Goal: Task Accomplishment & Management: Complete application form

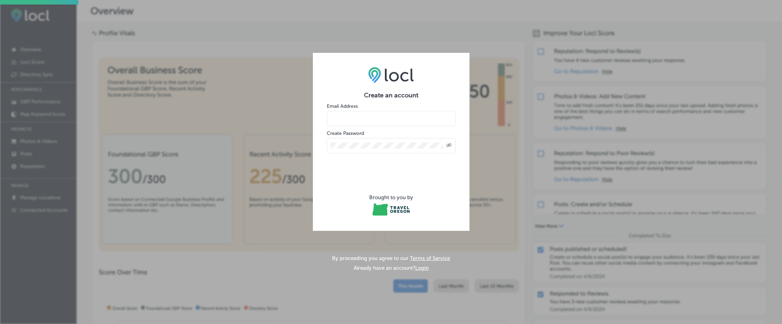
click at [367, 114] on input "email" at bounding box center [391, 118] width 129 height 15
type input "[EMAIL_ADDRESS][DOMAIN_NAME]"
click at [395, 154] on form "Create an account Email Address [EMAIL_ADDRESS][DOMAIN_NAME] Create Password Cr…" at bounding box center [391, 155] width 129 height 126
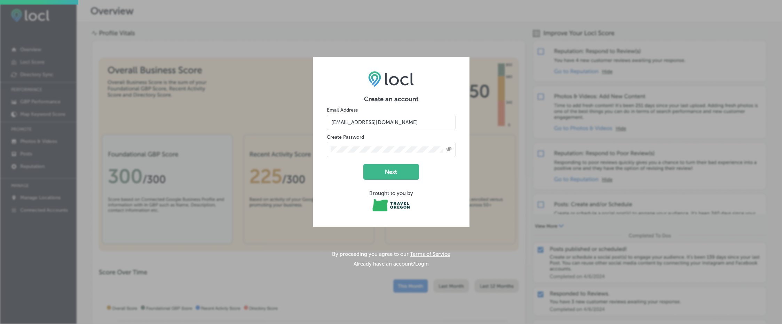
click at [451, 151] on icon "Created with Sketch." at bounding box center [449, 149] width 6 height 5
click at [404, 173] on button "Next" at bounding box center [391, 172] width 56 height 16
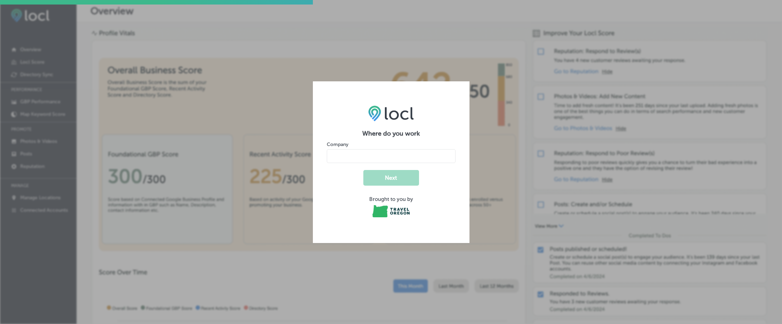
click at [355, 156] on input "name" at bounding box center [391, 156] width 129 height 14
type input "AD fabrication & Repair, LLC"
click at [401, 175] on button "Next" at bounding box center [391, 178] width 56 height 16
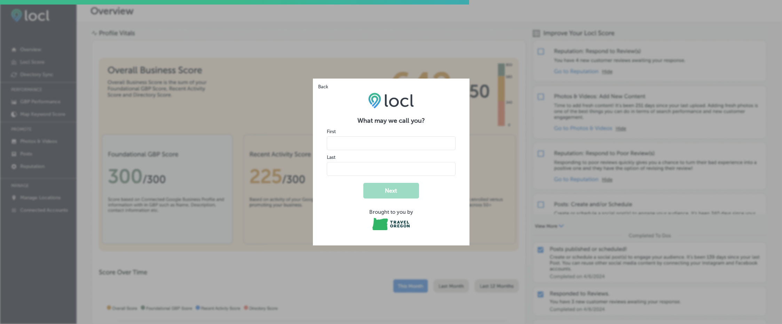
click at [349, 144] on input "name" at bounding box center [391, 143] width 129 height 14
click at [350, 95] on div "What may we call you? First Last Next Brought to you by" at bounding box center [391, 162] width 157 height 167
click at [356, 146] on input "name" at bounding box center [391, 143] width 129 height 14
type input "a"
type input "[PERSON_NAME]"
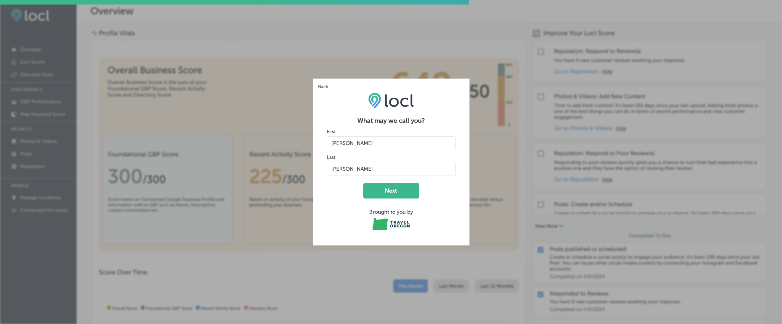
type input "[PERSON_NAME]"
click at [338, 178] on form "What may we call you? First Last Next Brought to you by" at bounding box center [391, 174] width 129 height 115
click at [392, 187] on button "Next" at bounding box center [391, 191] width 56 height 16
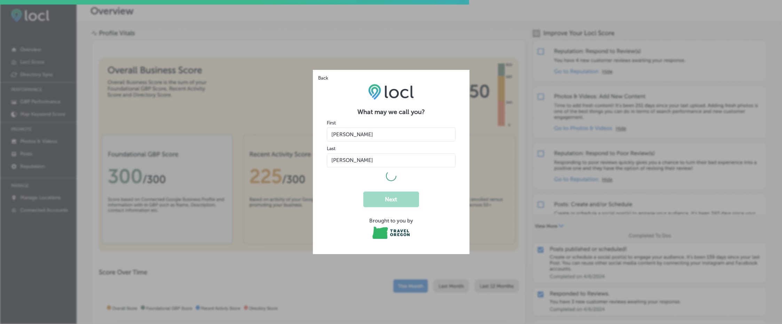
select select "US"
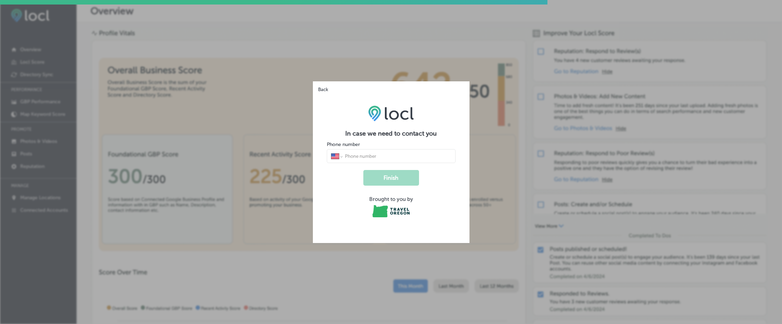
click at [381, 154] on input "tel" at bounding box center [397, 156] width 107 height 6
type input "[PHONE_NUMBER]"
click at [391, 184] on button "Finish" at bounding box center [391, 178] width 56 height 16
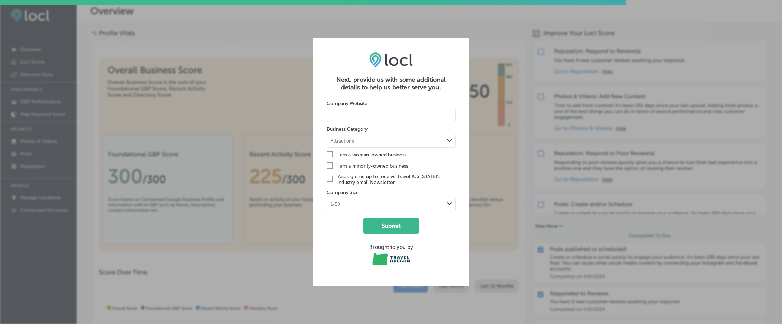
click at [330, 165] on icon "Check Created with Sketch." at bounding box center [330, 166] width 6 height 6
click at [0, 0] on input "Check Created with Sketch. I am a minority-owned business" at bounding box center [0, 0] width 0 height 0
click at [361, 204] on div "1-50" at bounding box center [385, 204] width 117 height 7
click at [340, 220] on label "1-50" at bounding box center [337, 218] width 12 height 7
click at [356, 141] on div "Attractions" at bounding box center [385, 140] width 117 height 7
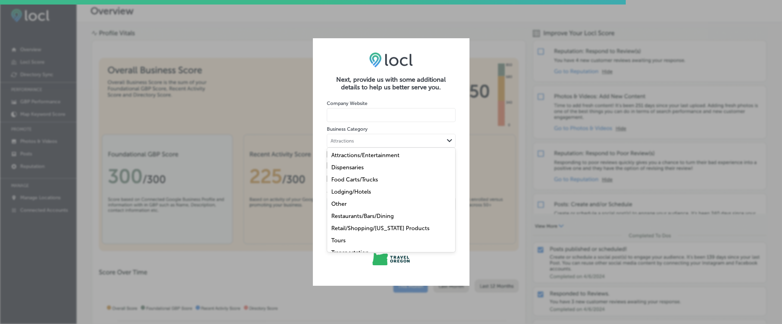
click at [344, 206] on label "Other" at bounding box center [338, 204] width 15 height 7
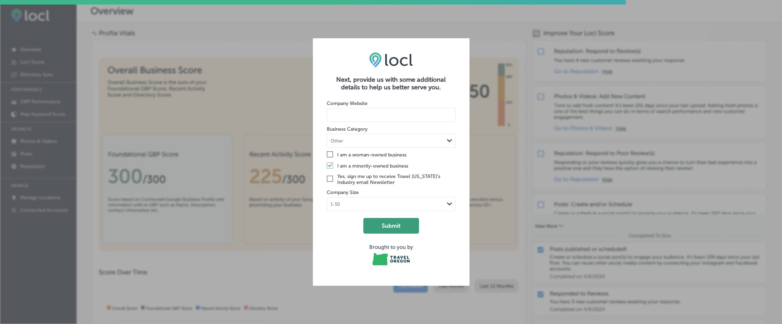
click at [392, 226] on button "Submit" at bounding box center [391, 226] width 56 height 16
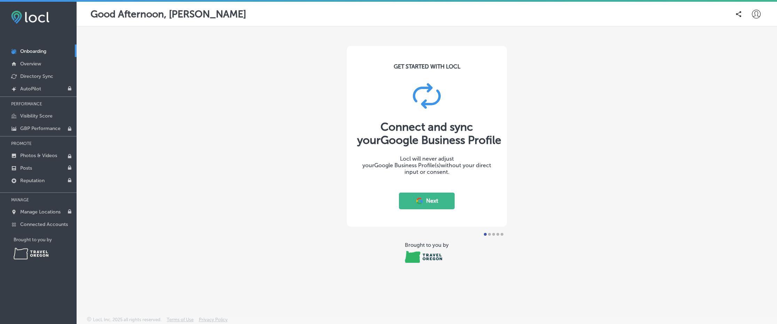
click at [435, 199] on button "Next" at bounding box center [427, 201] width 56 height 17
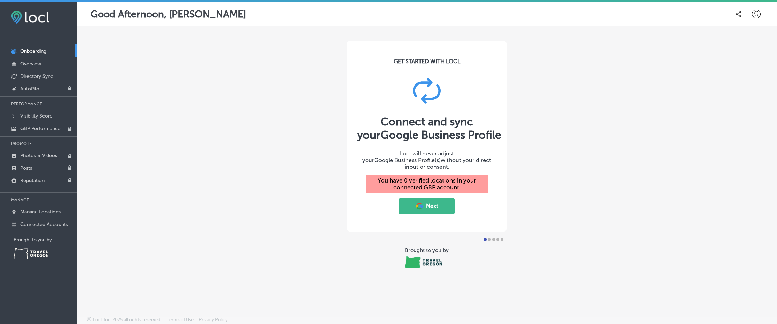
click at [435, 203] on button "Next" at bounding box center [427, 206] width 56 height 17
